Goal: Information Seeking & Learning: Learn about a topic

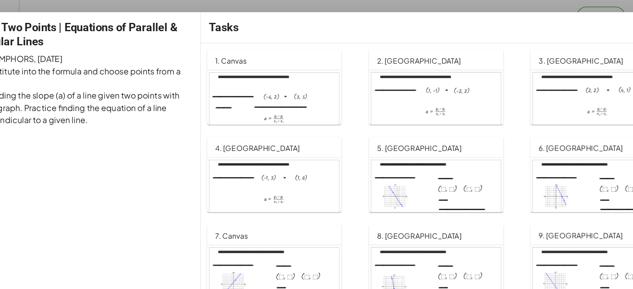
scroll to position [53, 0]
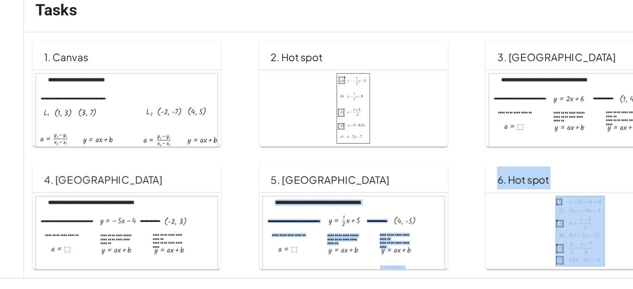
drag, startPoint x: 403, startPoint y: 183, endPoint x: 499, endPoint y: 182, distance: 96.2
click at [499, 182] on div "**********" at bounding box center [425, 146] width 397 height 143
